Goal: Transaction & Acquisition: Purchase product/service

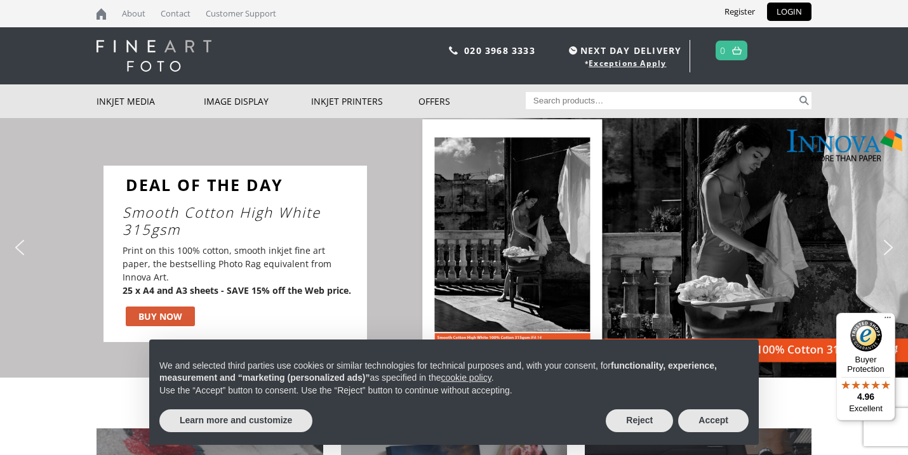
click at [239, 238] on link "Smooth Cotton High White 315gsm" at bounding box center [242, 221] width 238 height 34
click at [153, 310] on div "BUY NOW" at bounding box center [160, 316] width 44 height 13
click at [696, 422] on button "Accept" at bounding box center [713, 421] width 70 height 23
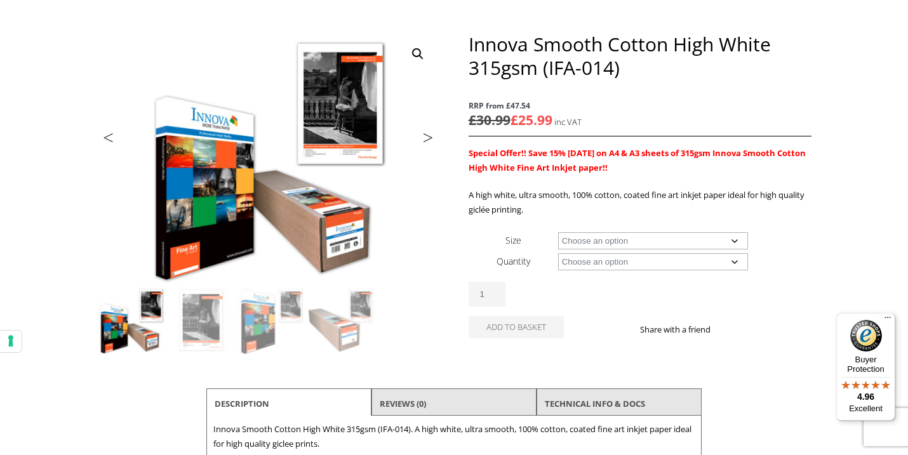
scroll to position [144, 0]
click at [598, 227] on div "Innova Smooth Cotton High White 315gsm (IFA-014) RRP from £47.54 £ 30.99 £ 25.9…" at bounding box center [640, 200] width 343 height 336
select select "a4-sheet"
select select "25-sheets"
select select "a4-sheet"
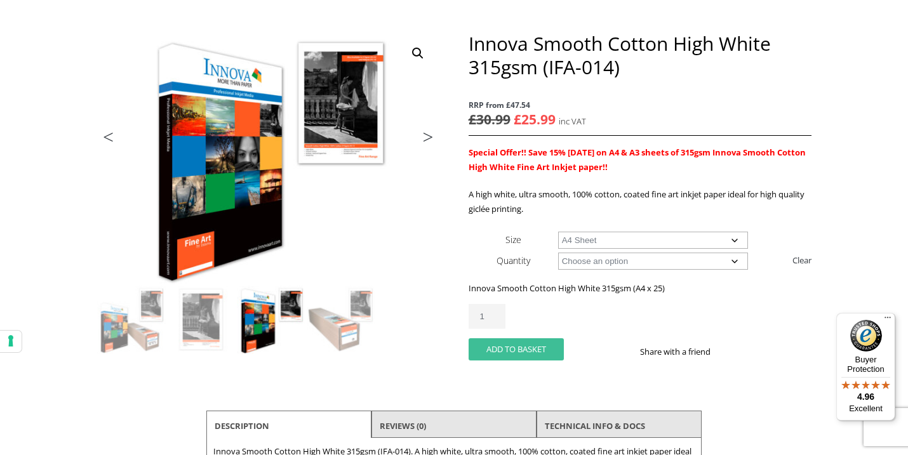
click at [510, 357] on button "Add to basket" at bounding box center [516, 350] width 95 height 22
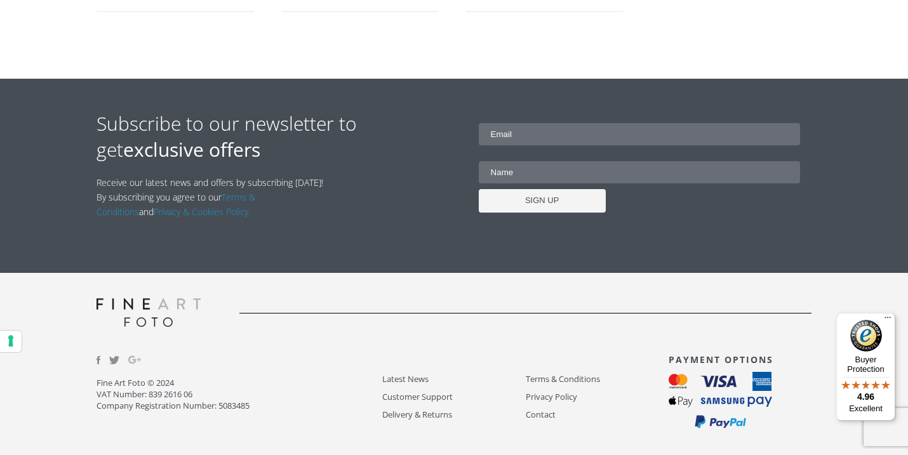
scroll to position [1174, 0]
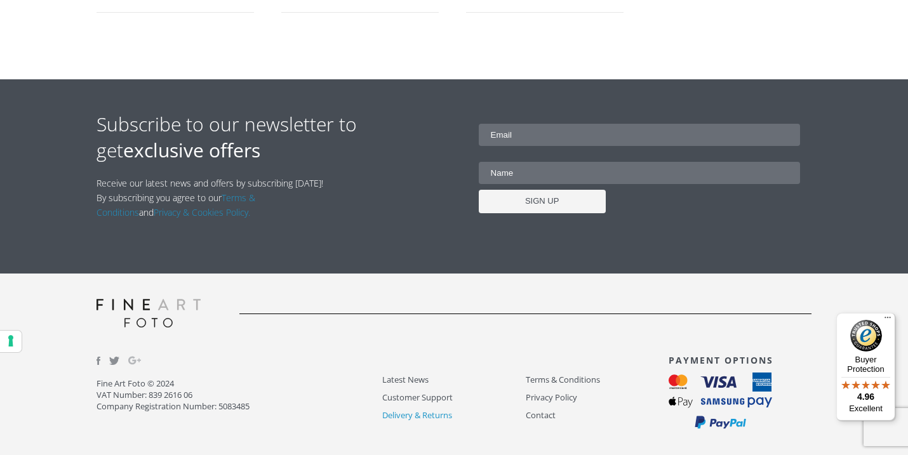
click at [420, 413] on link "Delivery & Returns" at bounding box center [453, 415] width 143 height 15
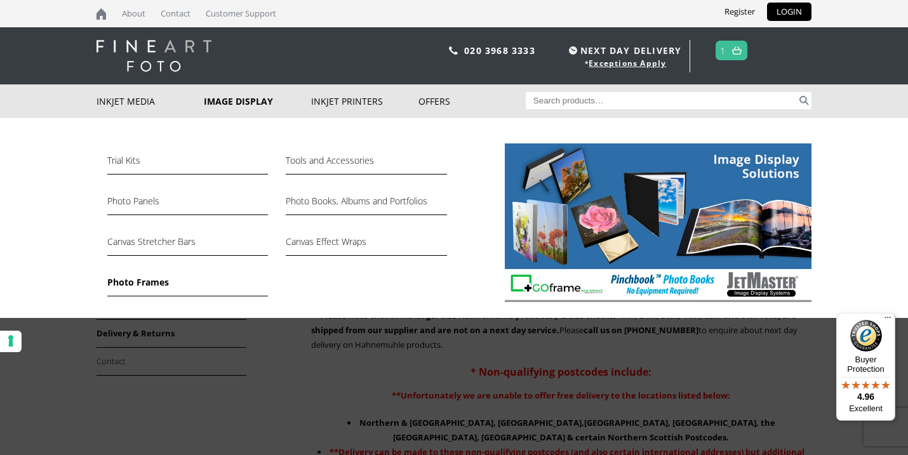
click at [161, 285] on link "Photo Frames" at bounding box center [187, 286] width 161 height 22
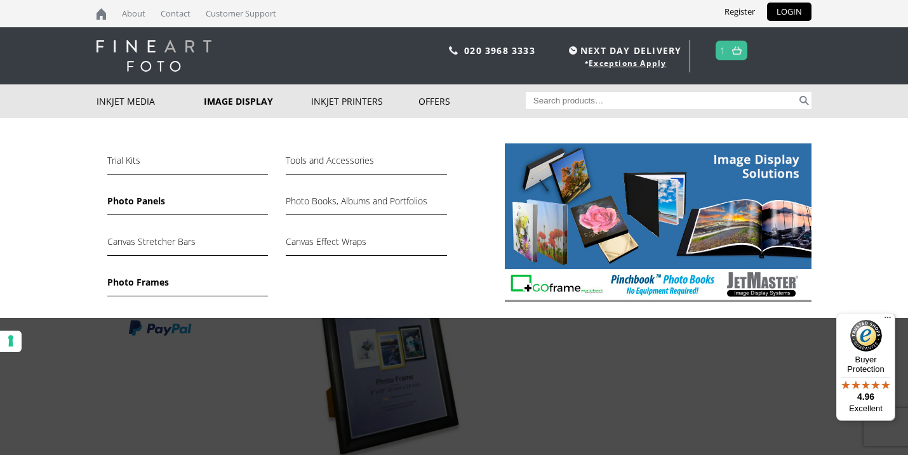
click at [137, 201] on link "Photo Panels" at bounding box center [187, 205] width 161 height 22
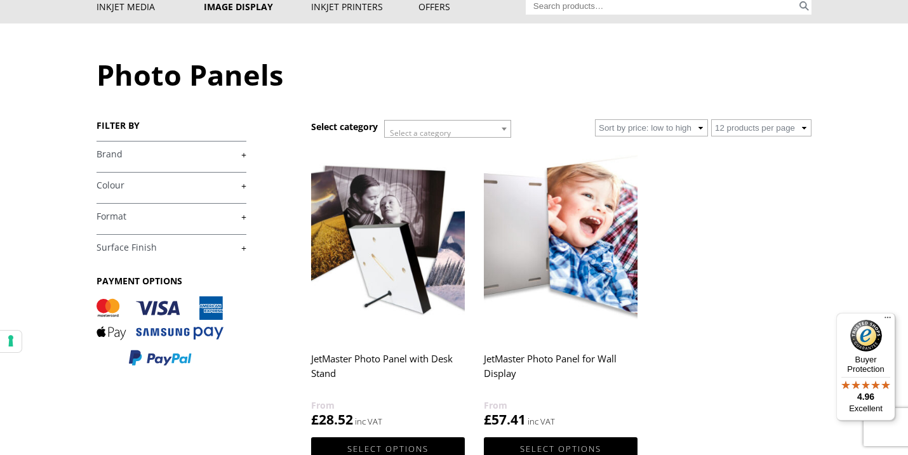
scroll to position [53, 0]
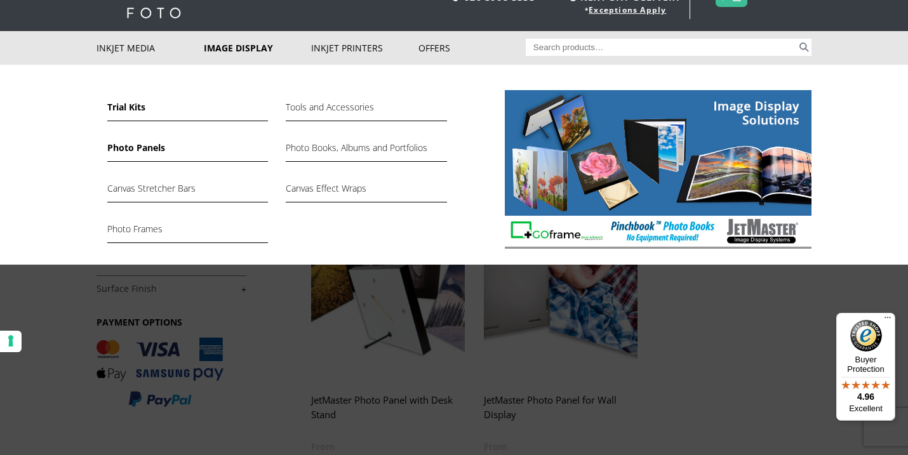
click at [130, 104] on link "Trial Kits" at bounding box center [187, 111] width 161 height 22
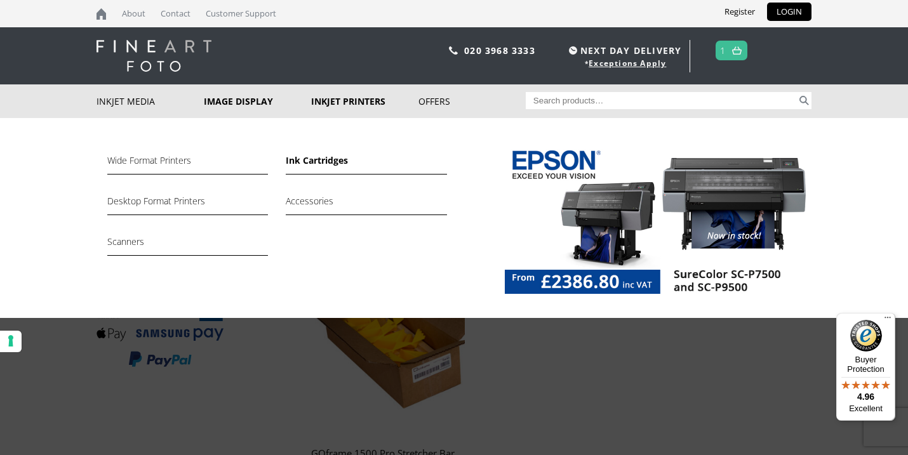
click at [314, 162] on link "Ink Cartridges" at bounding box center [366, 164] width 161 height 22
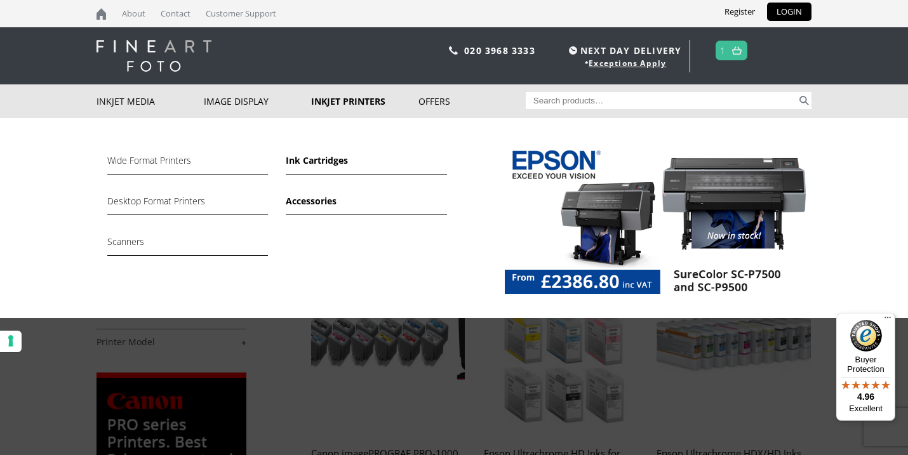
click at [326, 205] on link "Accessories" at bounding box center [366, 205] width 161 height 22
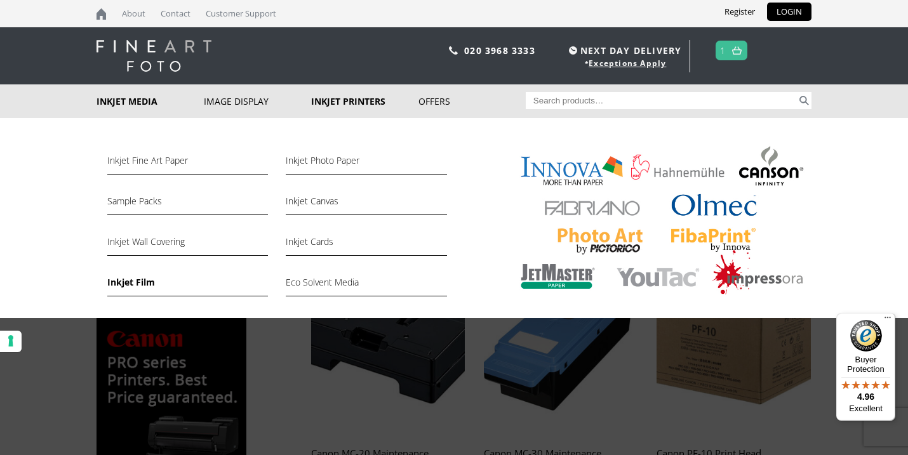
click at [117, 283] on link "Inkjet Film" at bounding box center [187, 286] width 161 height 22
